Goal: Check status: Check status

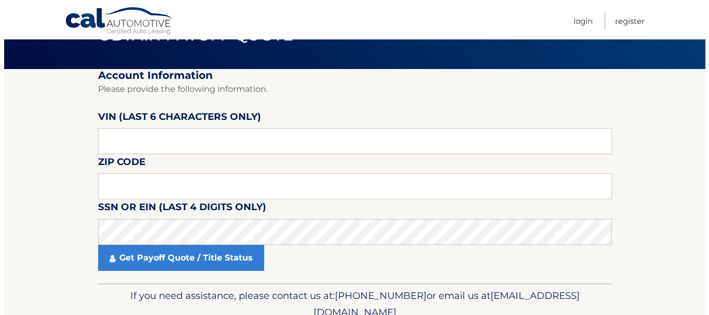
scroll to position [60, 0]
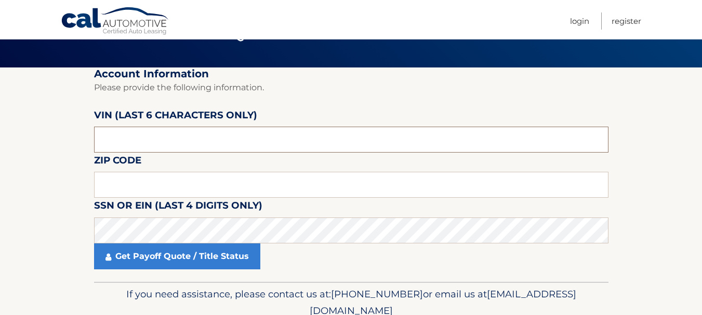
click at [131, 141] on input "text" at bounding box center [351, 140] width 514 height 26
type input "186175"
click at [118, 187] on input "text" at bounding box center [351, 185] width 514 height 26
type input "11714"
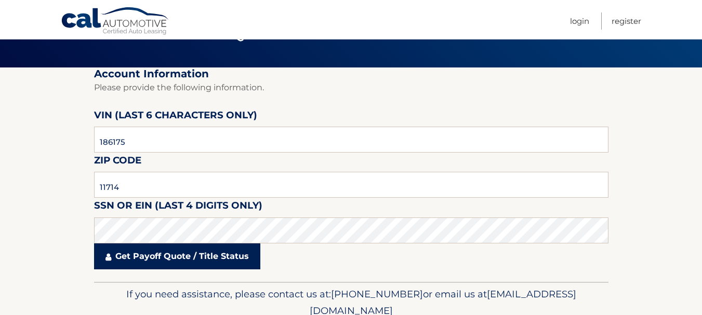
click at [127, 256] on link "Get Payoff Quote / Title Status" at bounding box center [177, 257] width 166 height 26
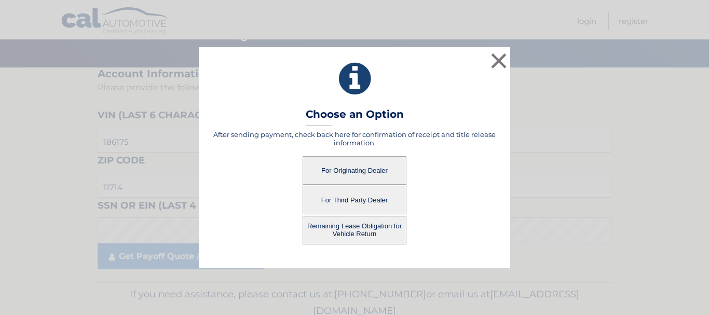
click at [324, 197] on button "For Third Party Dealer" at bounding box center [355, 200] width 104 height 29
click at [343, 207] on button "For Third Party Dealer" at bounding box center [355, 200] width 104 height 29
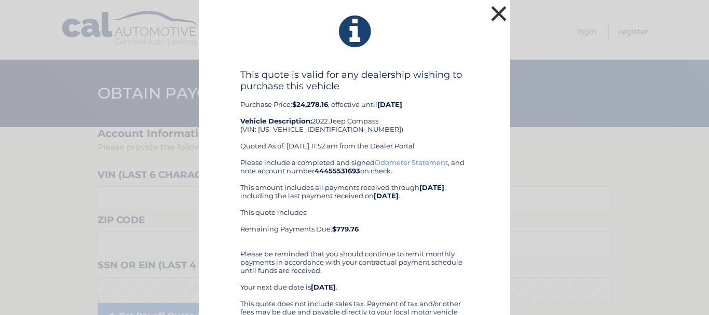
click at [489, 13] on button "×" at bounding box center [499, 13] width 21 height 21
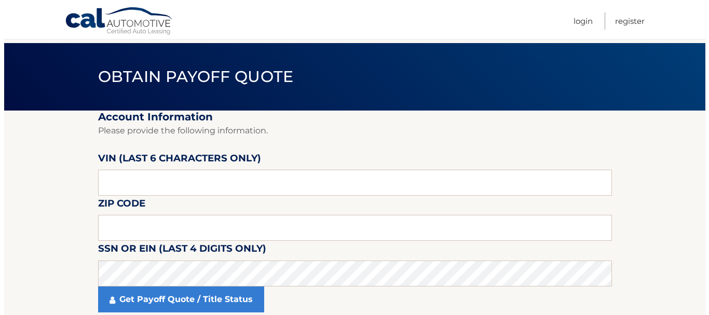
scroll to position [86, 0]
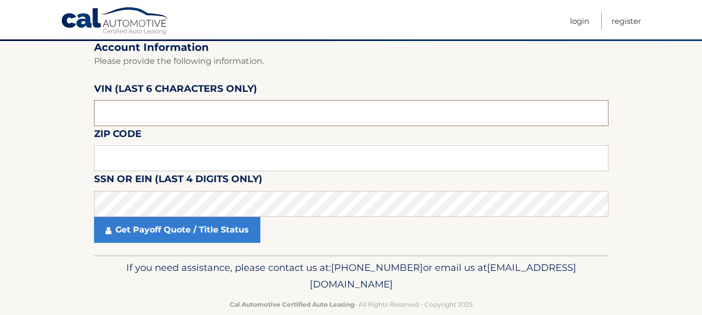
click at [116, 119] on input "text" at bounding box center [351, 113] width 514 height 26
type input "186175"
click at [126, 162] on input "text" at bounding box center [351, 158] width 514 height 26
type input "11714"
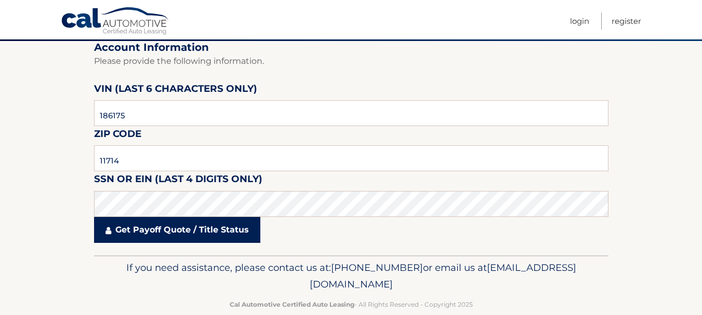
click at [145, 233] on link "Get Payoff Quote / Title Status" at bounding box center [177, 230] width 166 height 26
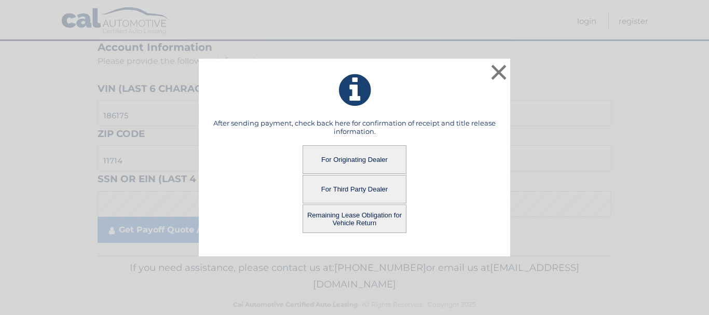
click at [360, 163] on button "For Originating Dealer" at bounding box center [355, 159] width 104 height 29
click at [350, 156] on button "For Originating Dealer" at bounding box center [355, 159] width 104 height 29
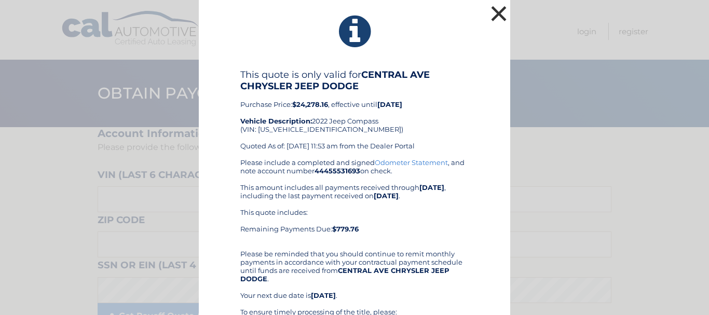
click at [499, 18] on button "×" at bounding box center [499, 13] width 21 height 21
